Goal: Task Accomplishment & Management: Manage account settings

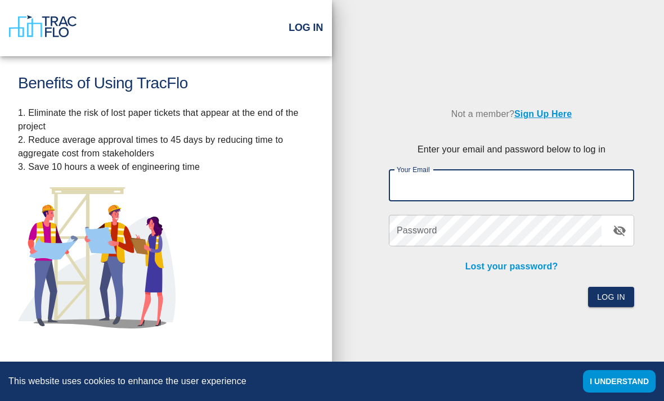
click at [541, 194] on input "Your Email" at bounding box center [511, 186] width 245 height 32
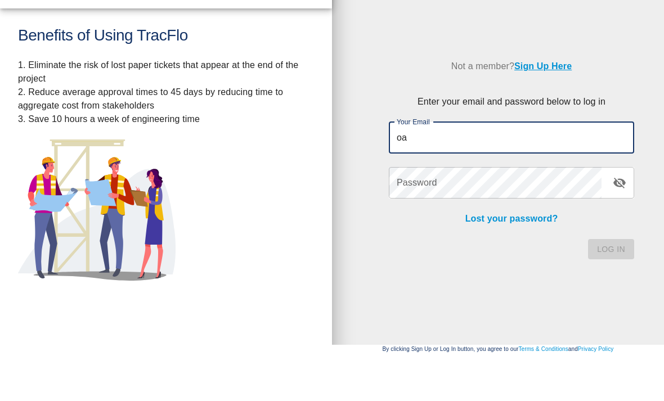
type input "o"
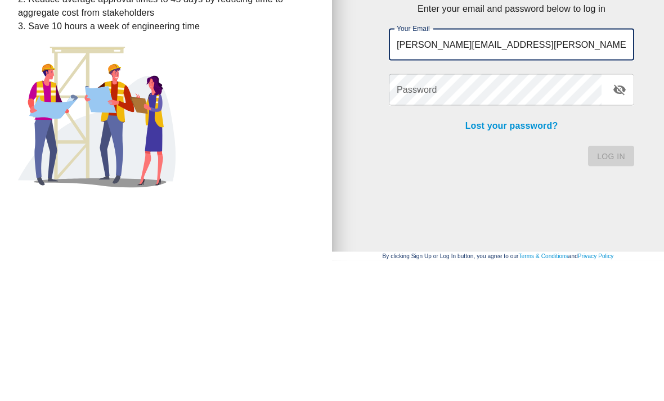
type input "[PERSON_NAME][EMAIL_ADDRESS][PERSON_NAME][DOMAIN_NAME]"
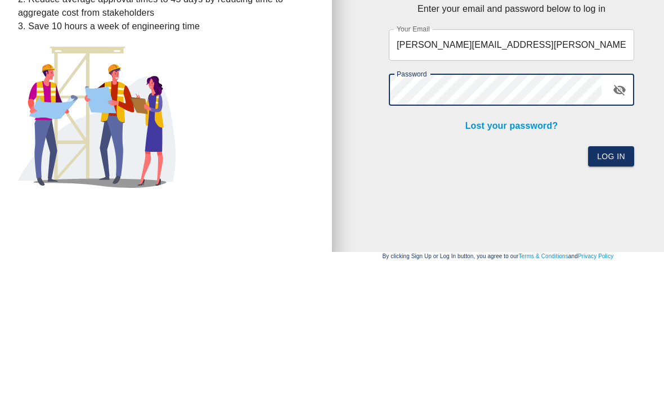
scroll to position [36, 0]
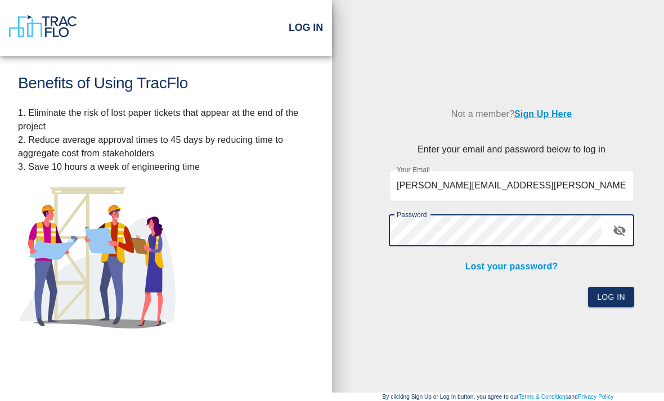
click at [626, 287] on button "Log In" at bounding box center [611, 297] width 46 height 21
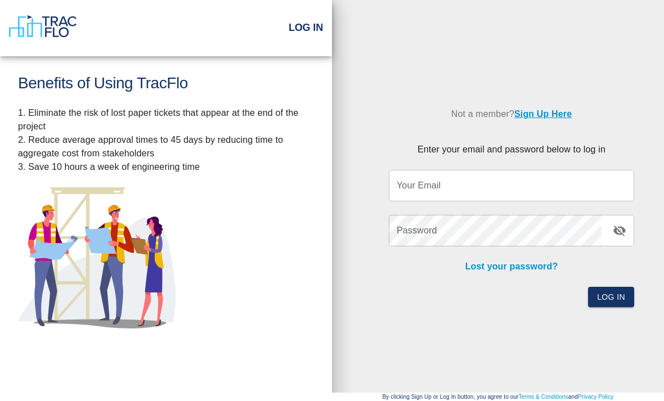
click at [596, 170] on input "Your Email" at bounding box center [511, 186] width 245 height 32
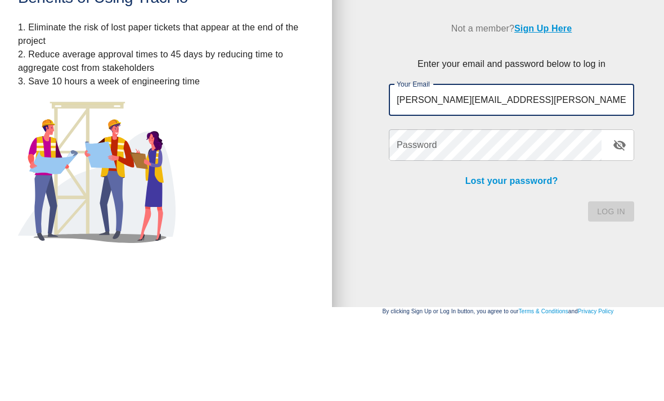
type input "[PERSON_NAME][EMAIL_ADDRESS][PERSON_NAME][DOMAIN_NAME]"
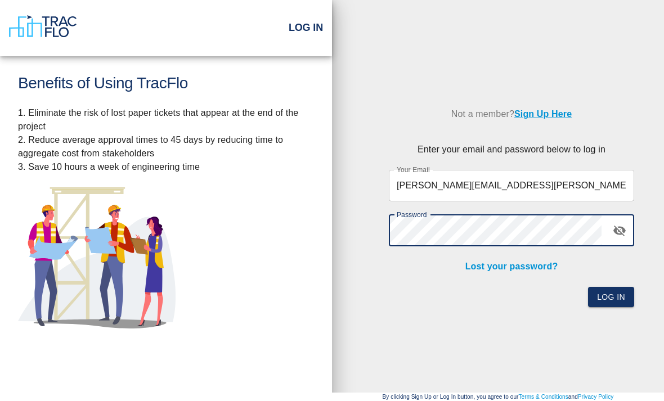
click at [620, 287] on button "Log In" at bounding box center [611, 297] width 46 height 21
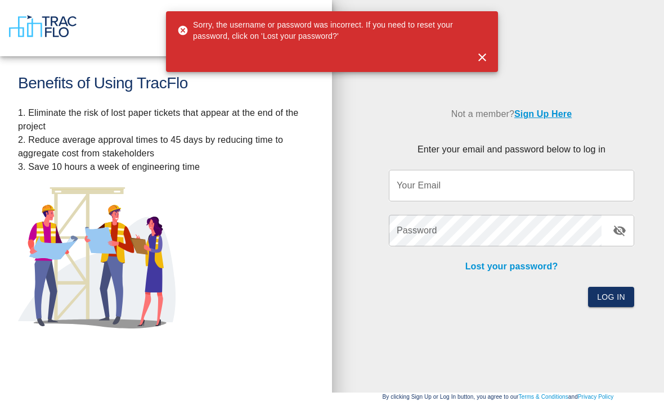
click at [578, 173] on input "Your Email" at bounding box center [511, 186] width 245 height 32
